Goal: Task Accomplishment & Management: Manage account settings

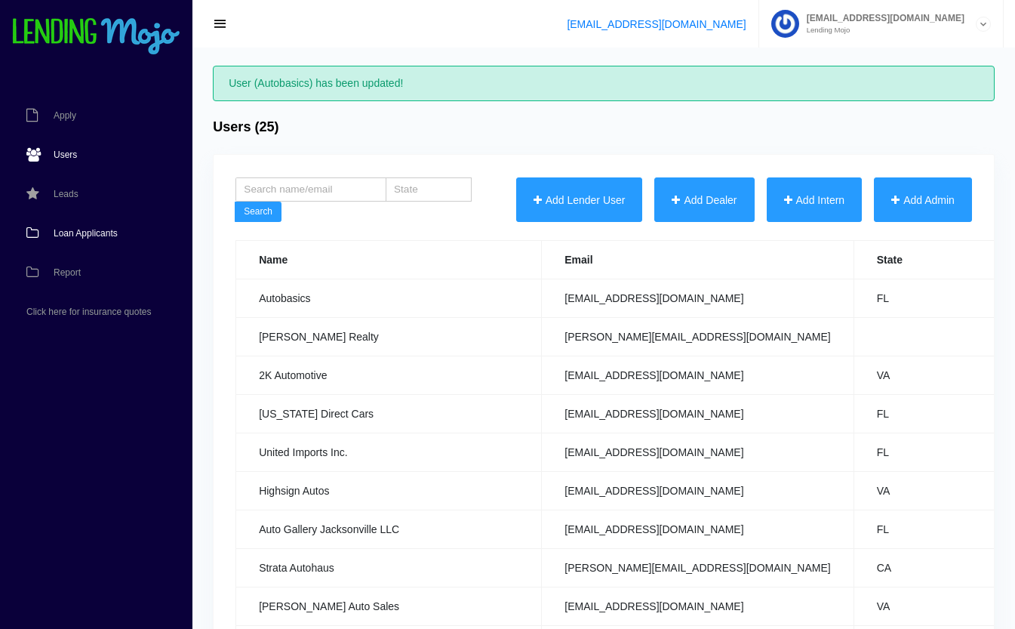
click at [84, 235] on span "Loan Applicants" at bounding box center [86, 233] width 64 height 9
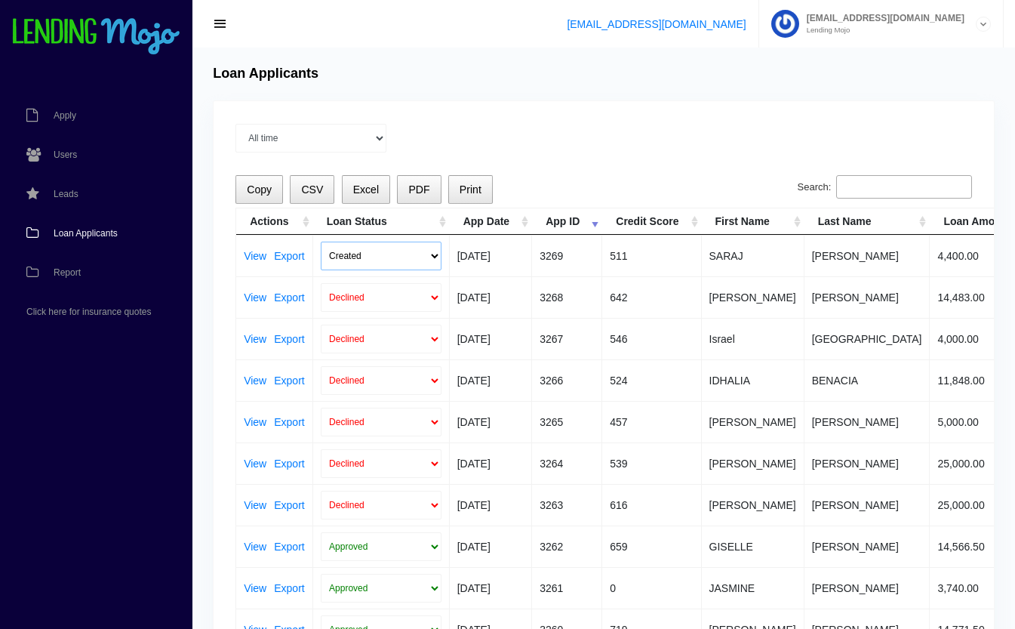
click at [375, 259] on select "Created Submitted" at bounding box center [381, 256] width 121 height 29
select select "submitted"
click at [321, 242] on select "Created Submitted" at bounding box center [381, 256] width 121 height 29
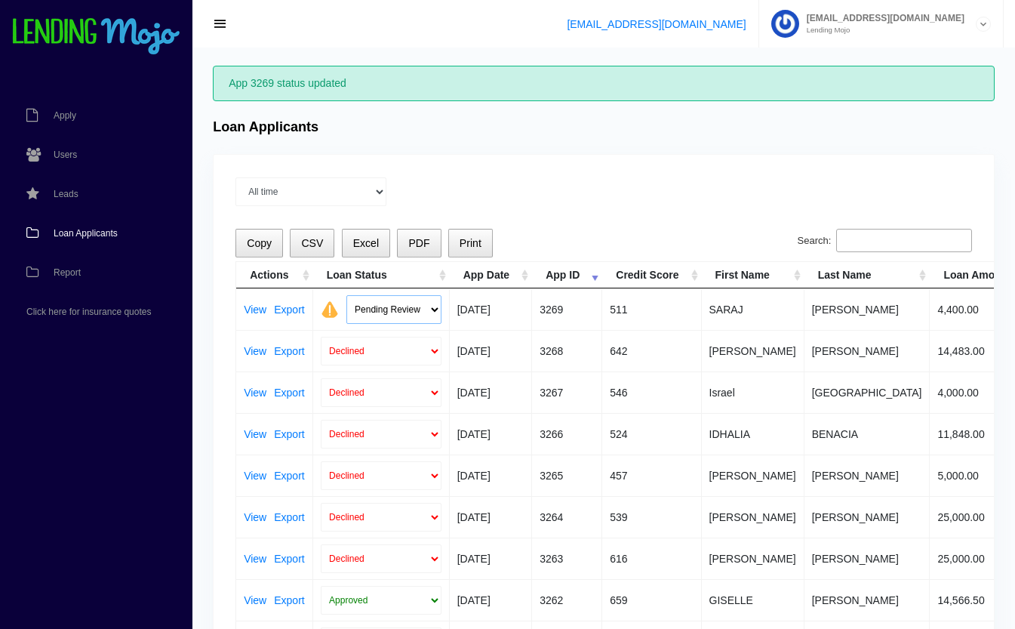
click at [393, 306] on select "Pending Review Approve Decline Unqualified" at bounding box center [393, 309] width 95 height 29
select select "declined"
click at [346, 295] on select "Pending Review Approve Decline Unqualified" at bounding box center [393, 309] width 95 height 29
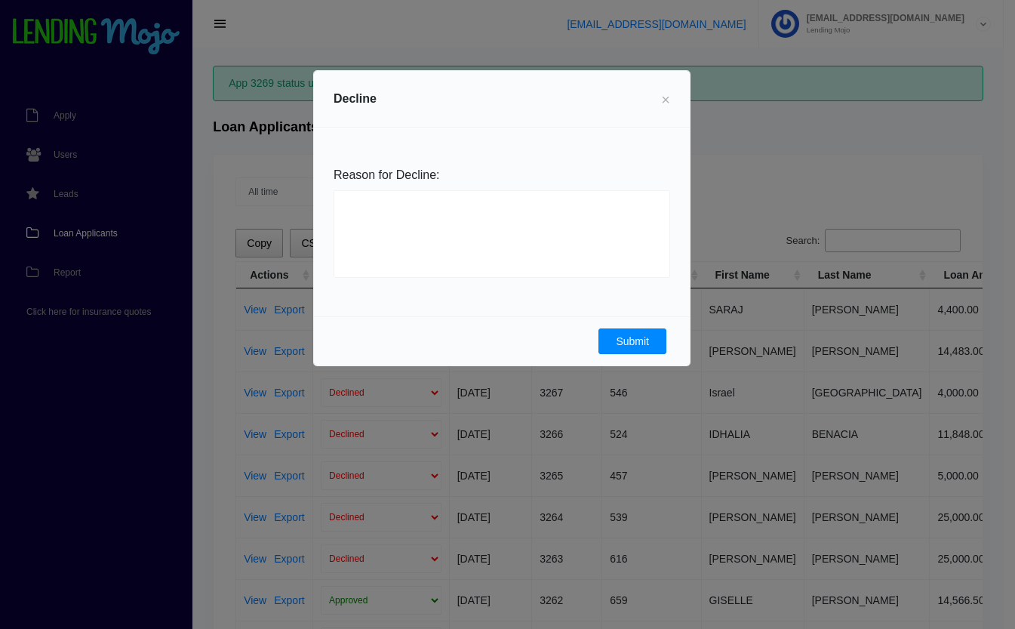
click at [639, 338] on button "Submit" at bounding box center [633, 341] width 68 height 26
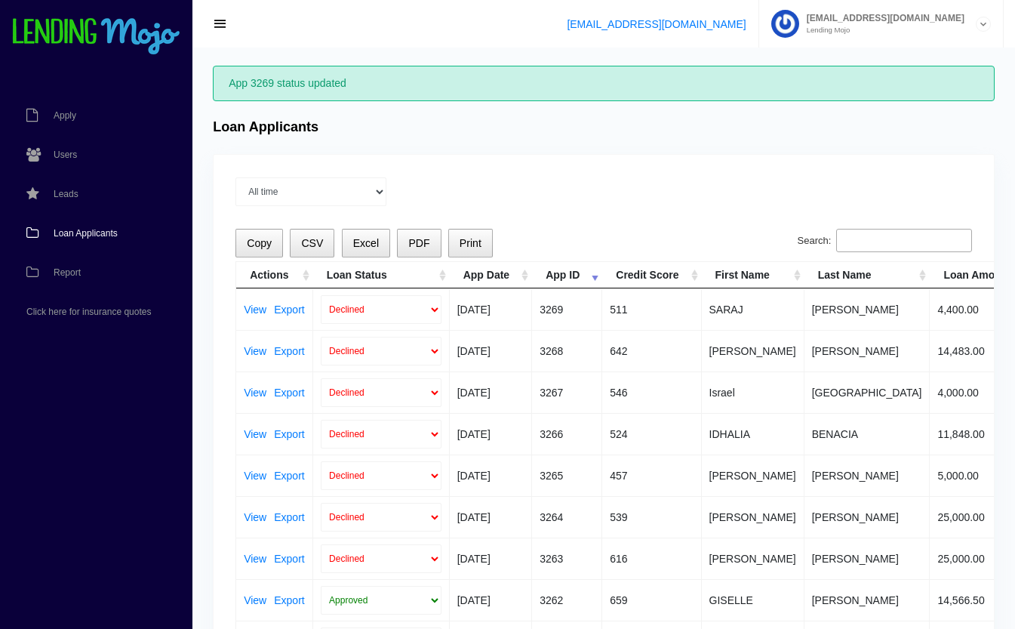
click at [65, 231] on span "Loan Applicants" at bounding box center [86, 233] width 64 height 9
